Goal: Transaction & Acquisition: Purchase product/service

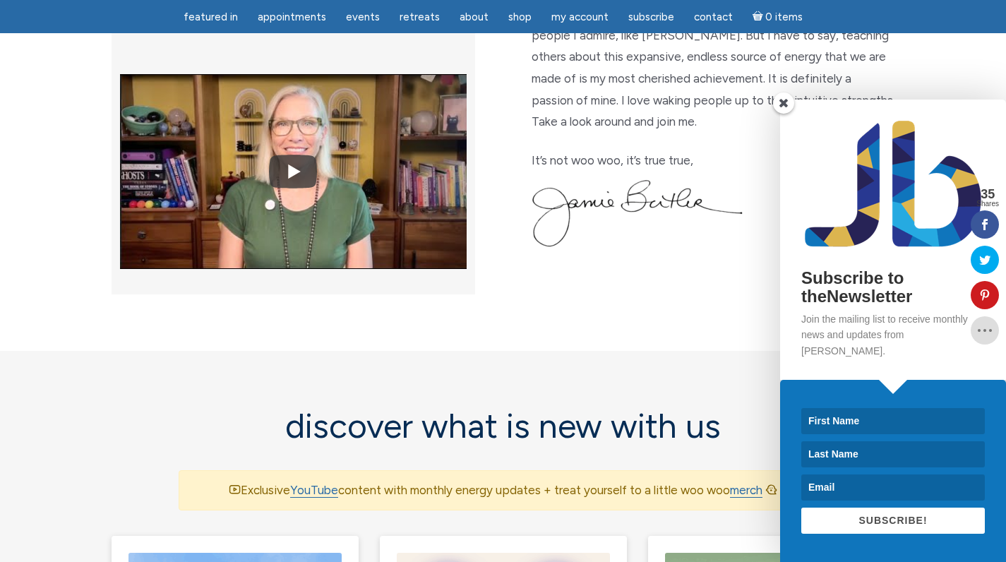
scroll to position [556, 0]
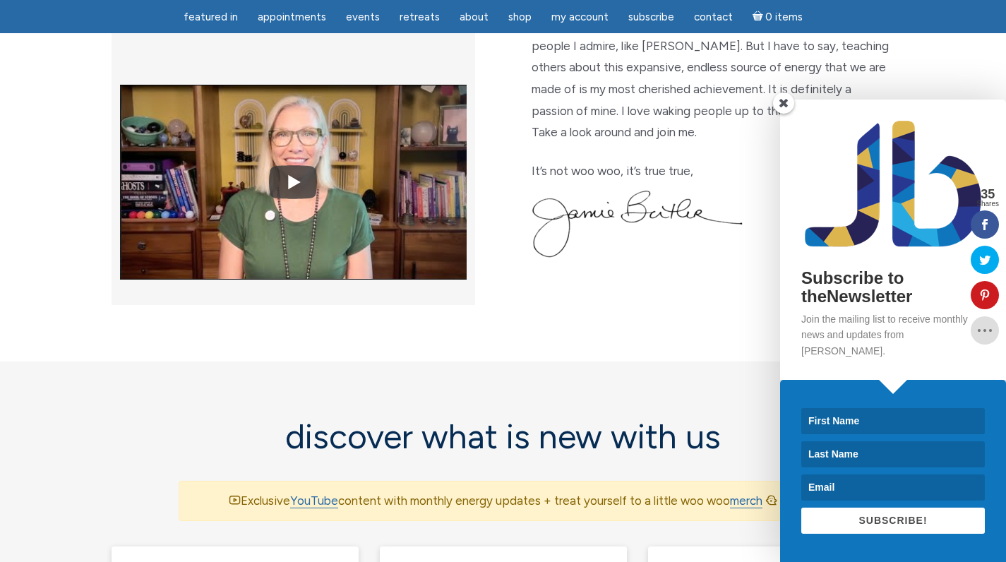
click at [782, 114] on span at bounding box center [783, 102] width 21 height 21
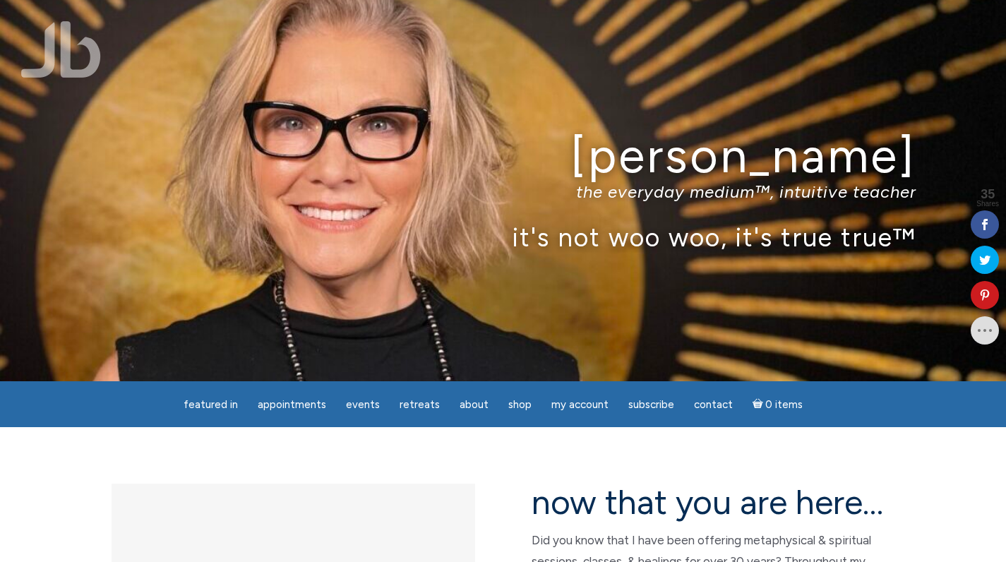
scroll to position [0, 0]
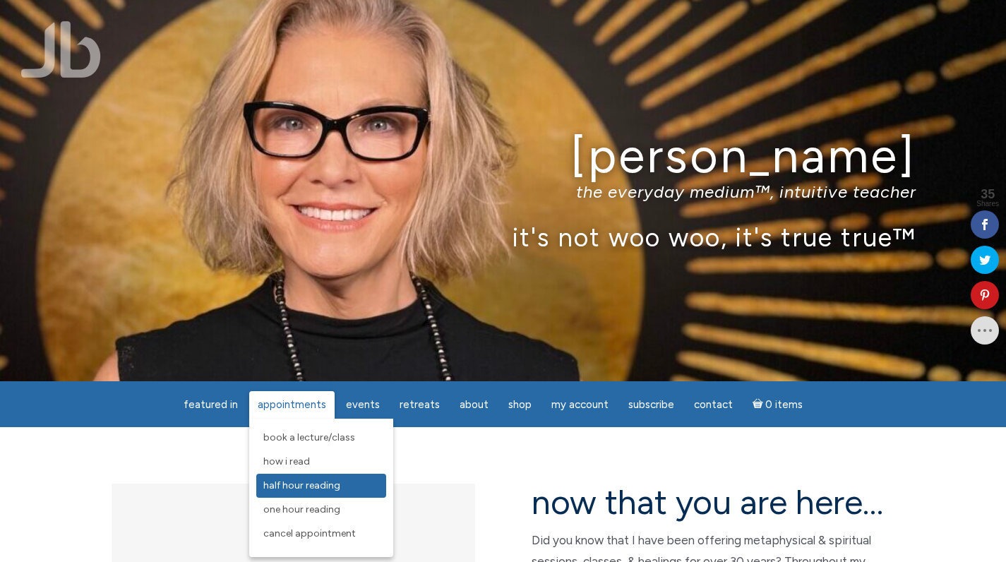
click at [320, 487] on span "Half Hour Reading" at bounding box center [301, 485] width 77 height 12
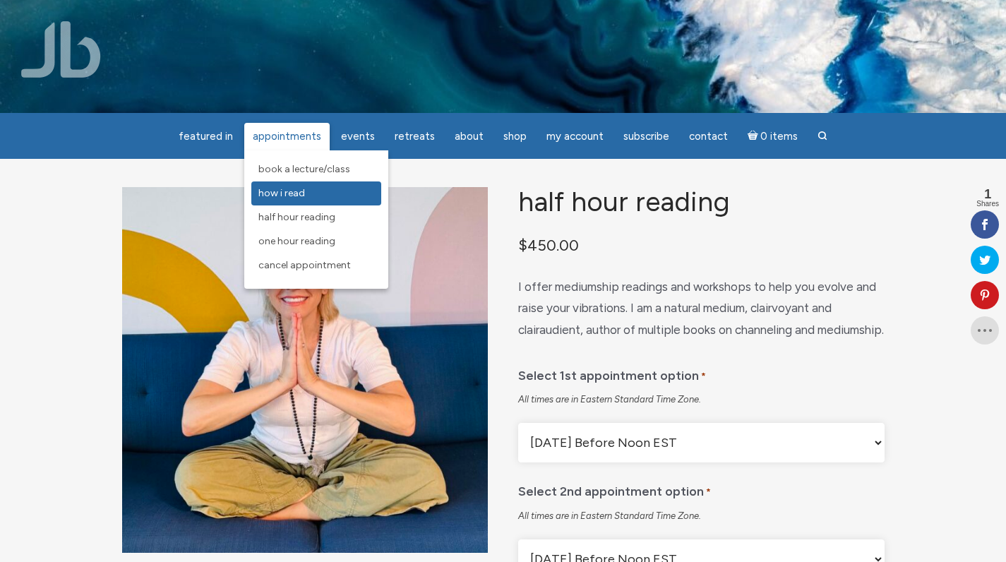
click at [301, 193] on span "How I Read" at bounding box center [281, 193] width 47 height 12
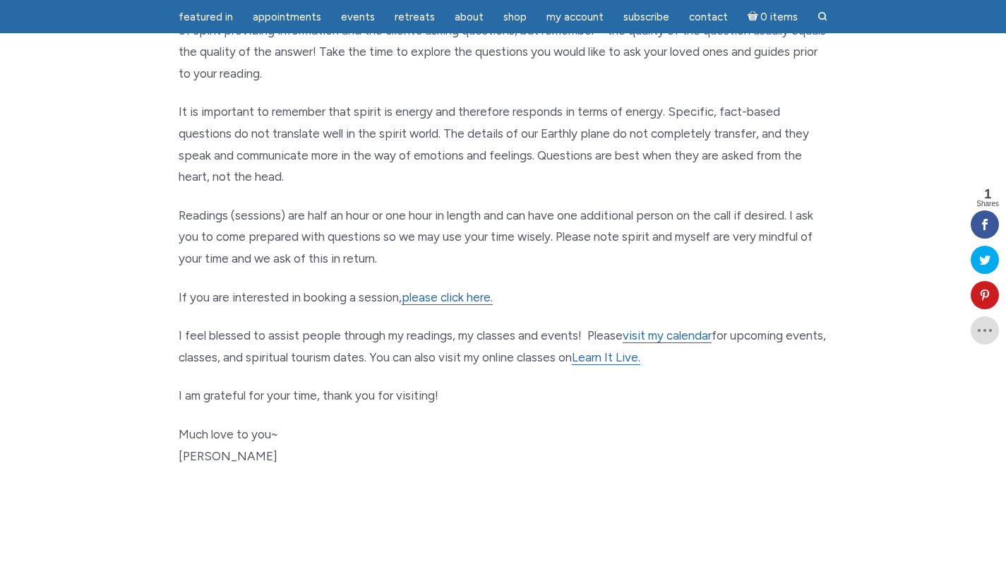
scroll to position [623, 0]
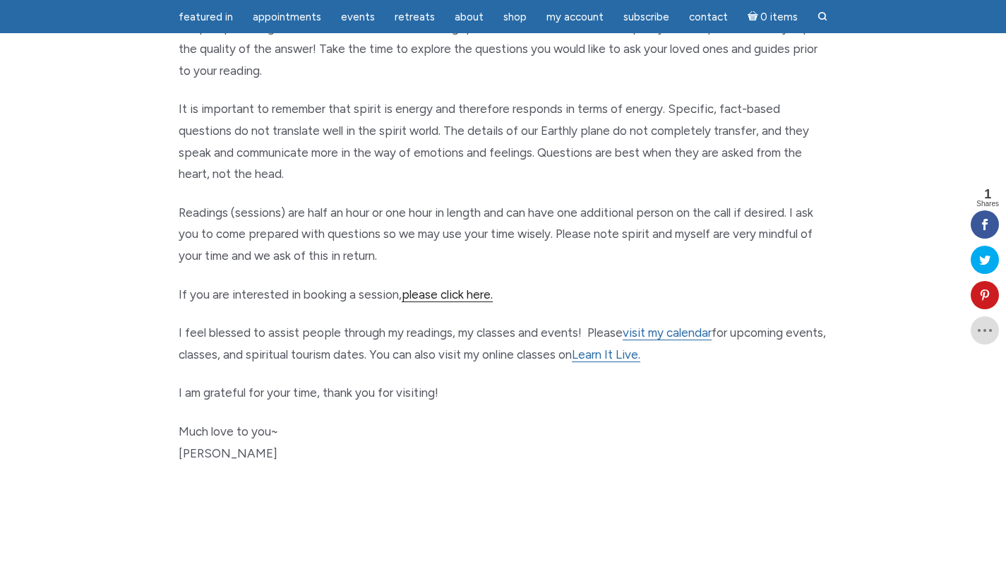
click at [438, 287] on link "please click here." at bounding box center [447, 294] width 91 height 15
